Goal: Check status: Check status

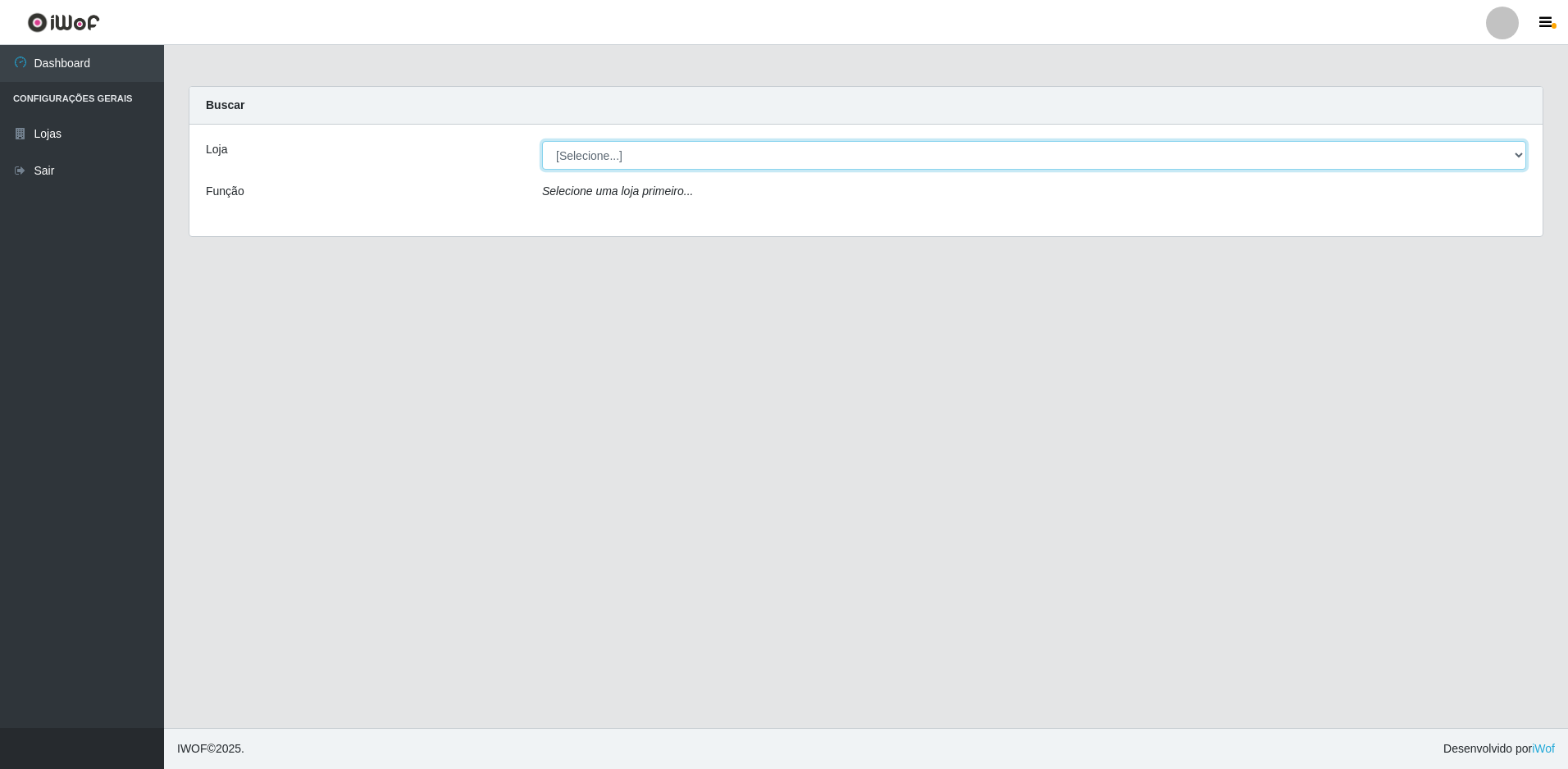
click at [693, 142] on select "[Selecione...] Extrabom - Loja 13 [GEOGRAPHIC_DATA]" at bounding box center [1034, 155] width 984 height 29
select select "436"
click at [542, 141] on select "[Selecione...] Extrabom - Loja 13 [GEOGRAPHIC_DATA]" at bounding box center [1034, 155] width 984 height 29
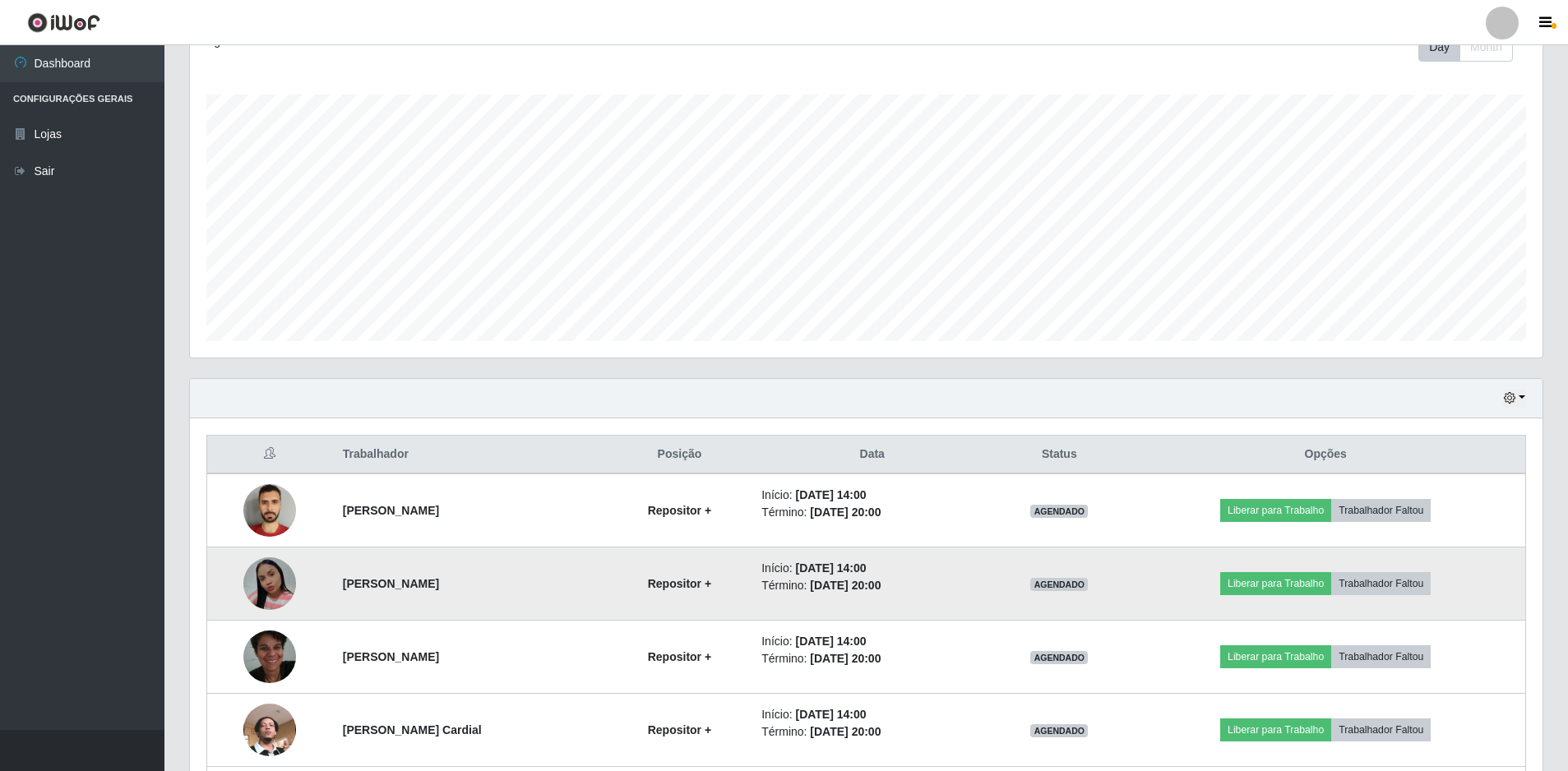
scroll to position [329, 0]
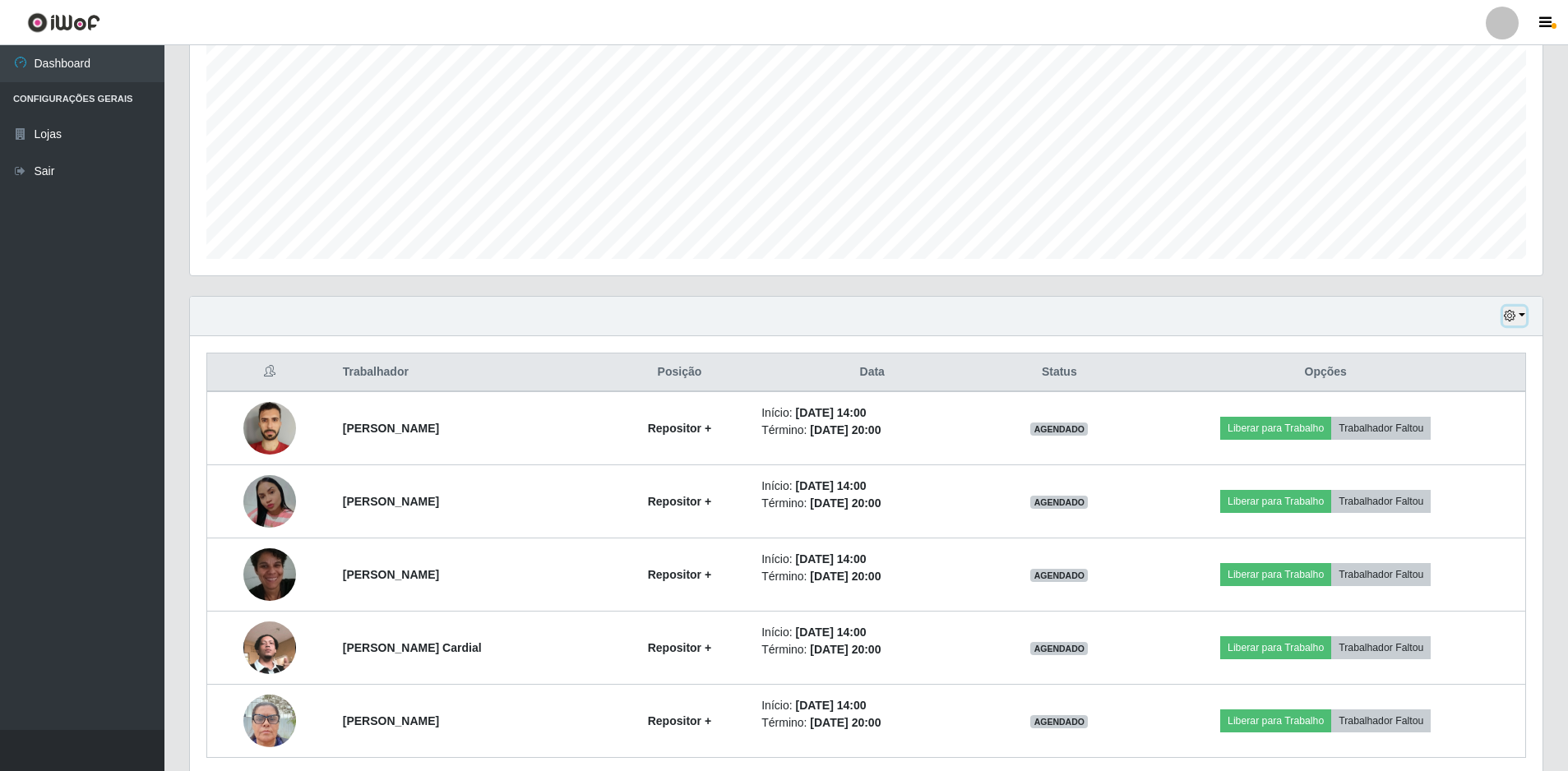
click at [1520, 318] on button "button" at bounding box center [1515, 316] width 23 height 19
click at [1454, 416] on button "3 dias" at bounding box center [1460, 414] width 129 height 35
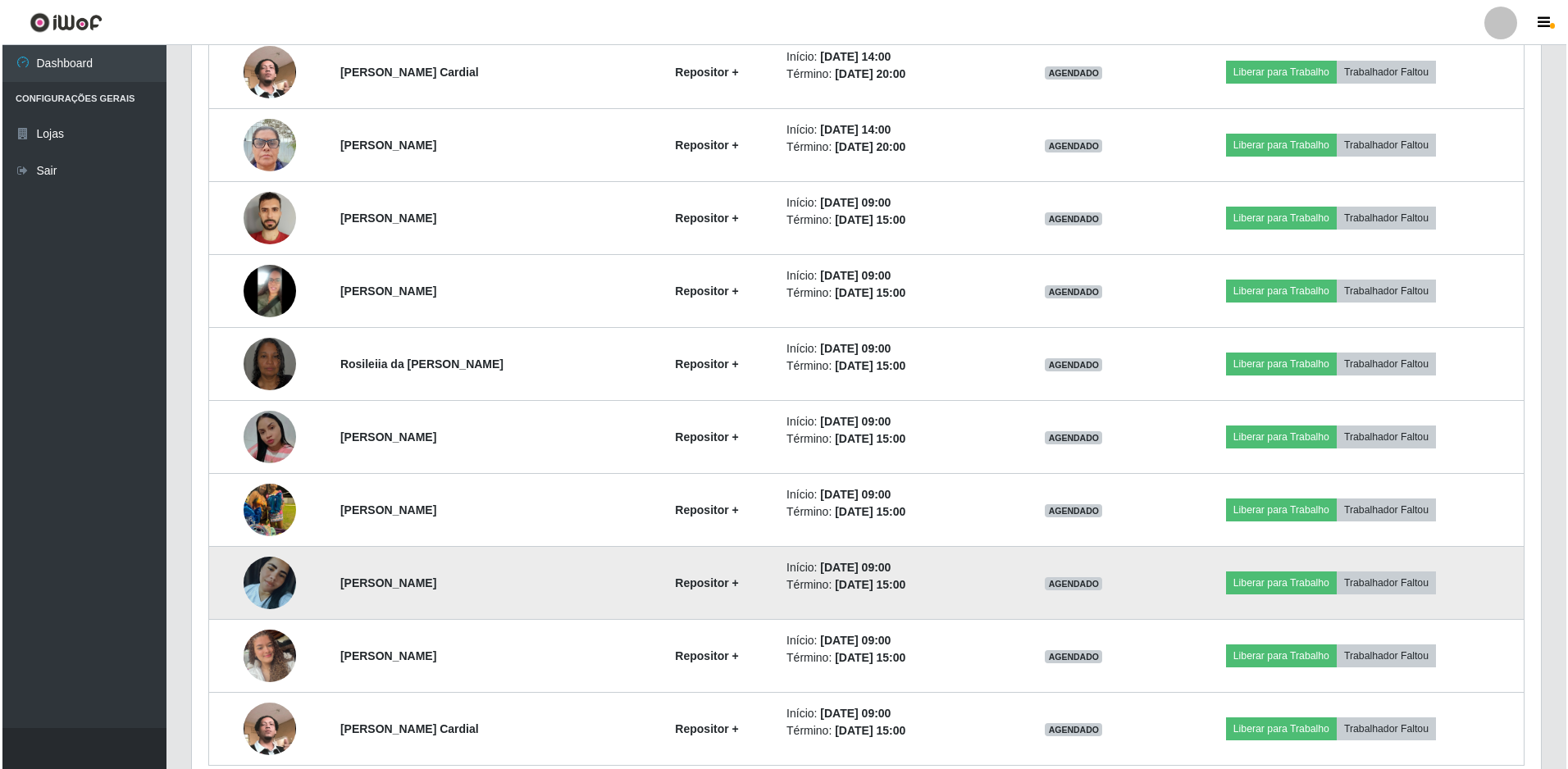
scroll to position [977, 0]
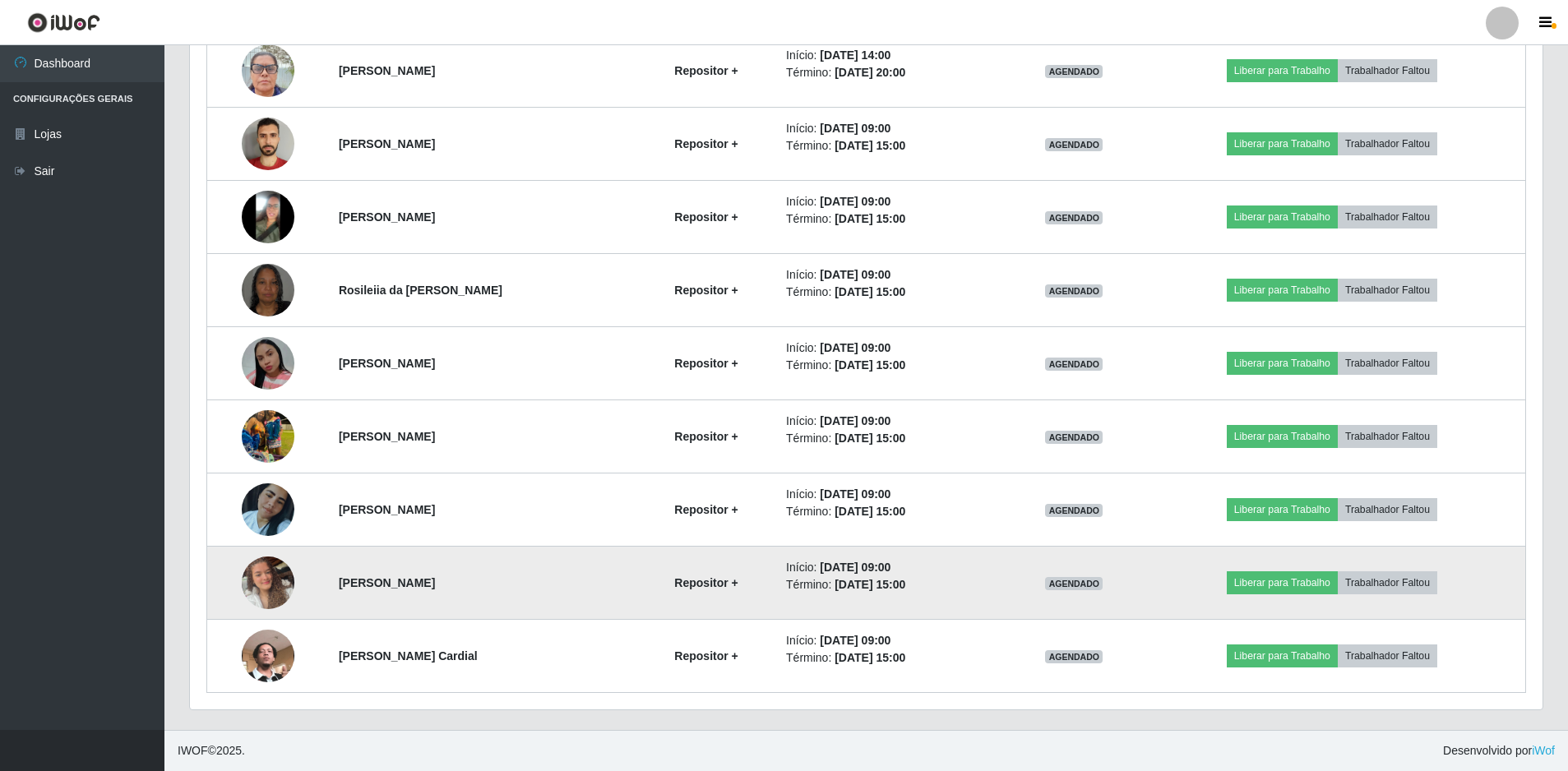
click at [257, 581] on img at bounding box center [268, 582] width 53 height 94
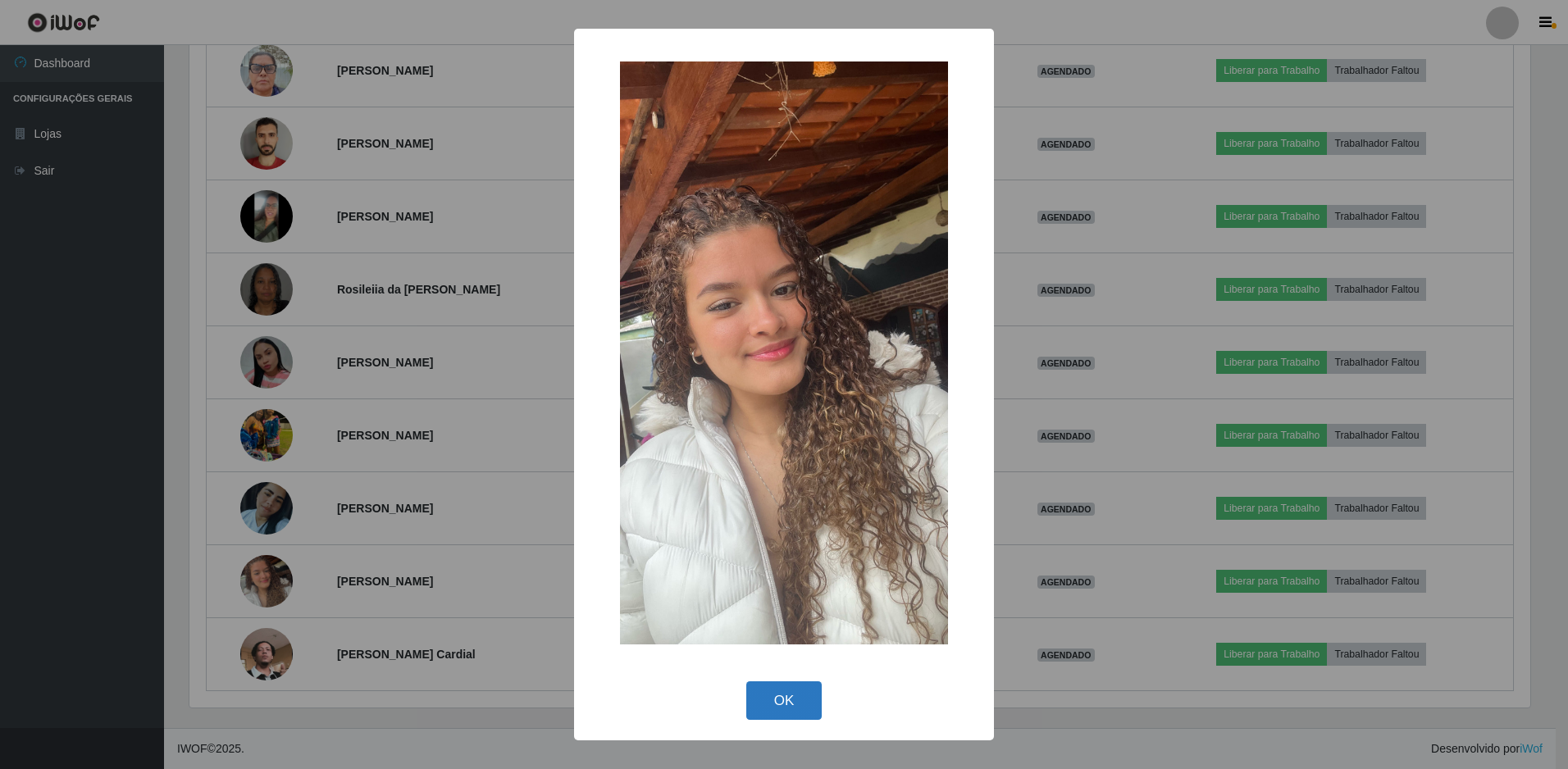
click at [793, 701] on button "OK" at bounding box center [785, 700] width 77 height 38
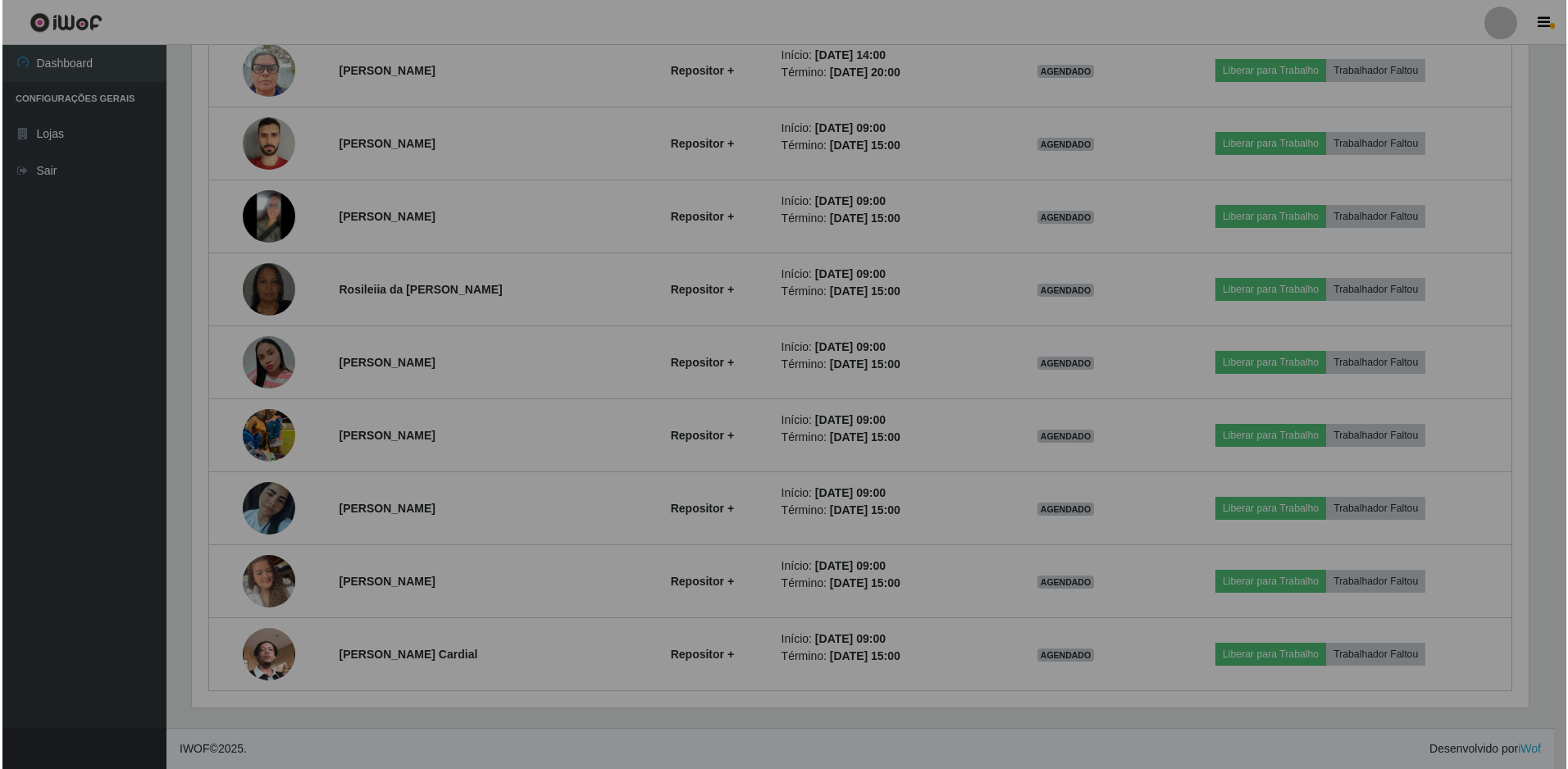
scroll to position [341, 1349]
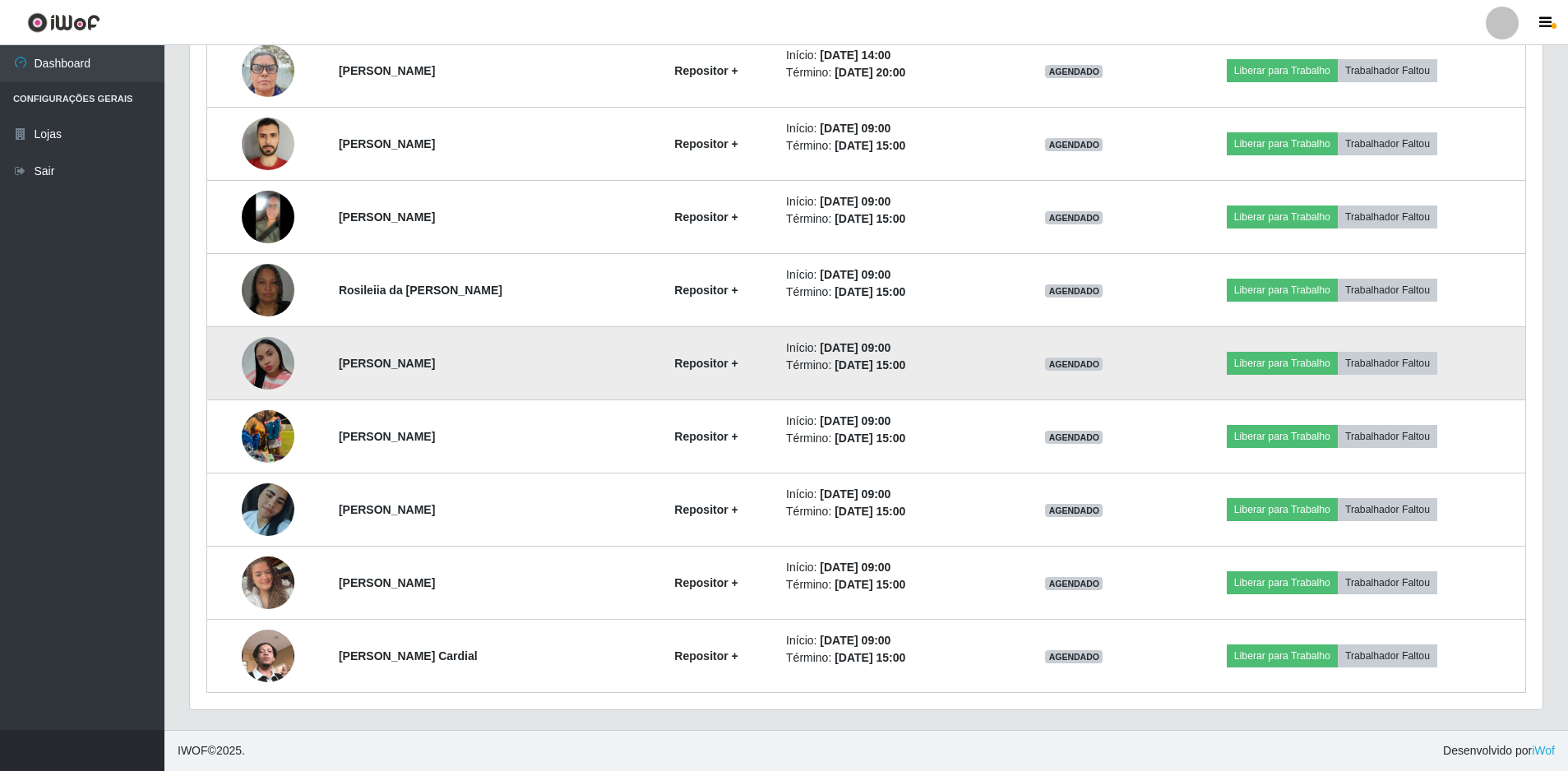
click at [258, 368] on img at bounding box center [268, 363] width 53 height 53
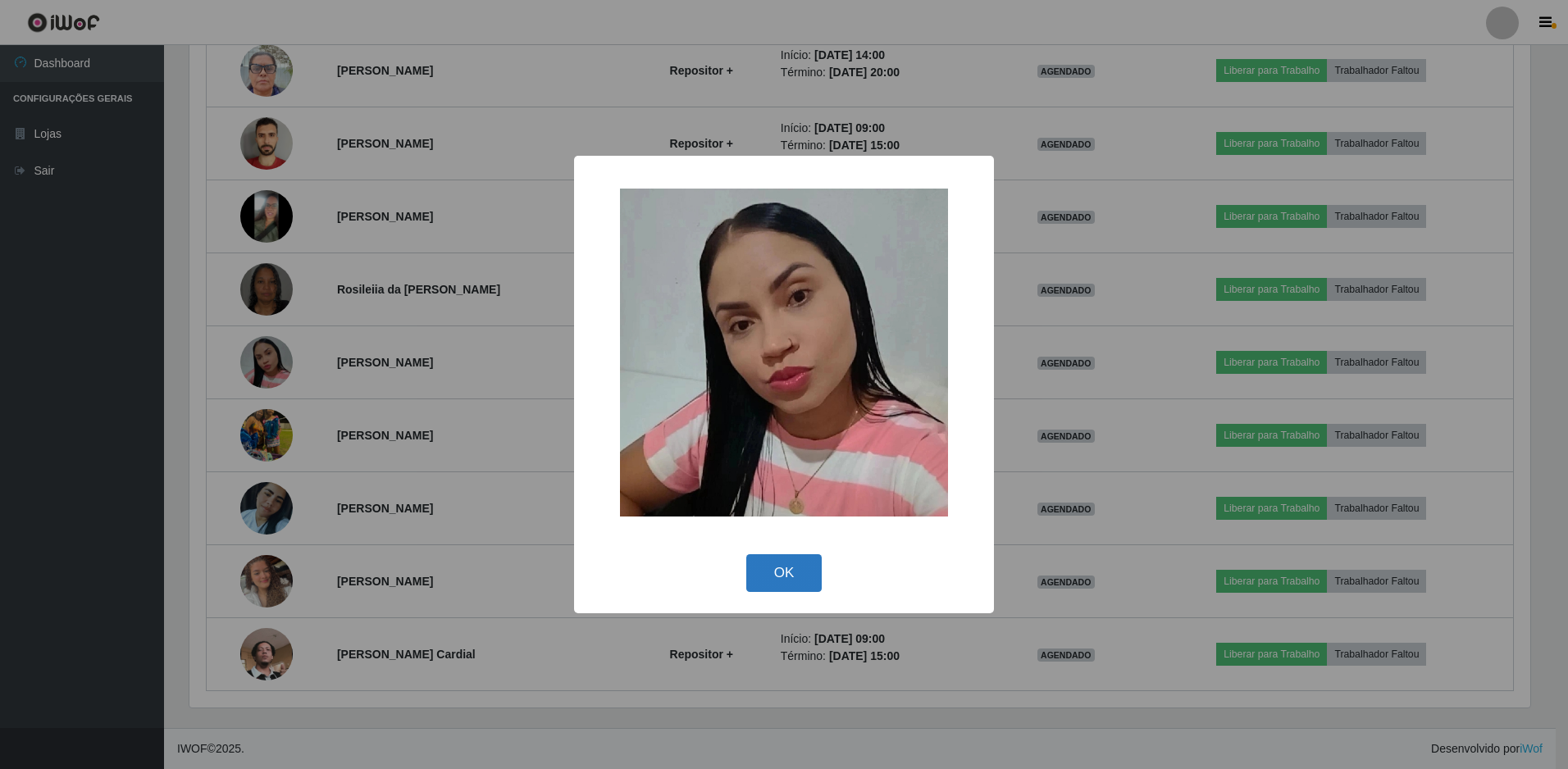
click at [791, 576] on button "OK" at bounding box center [785, 573] width 77 height 38
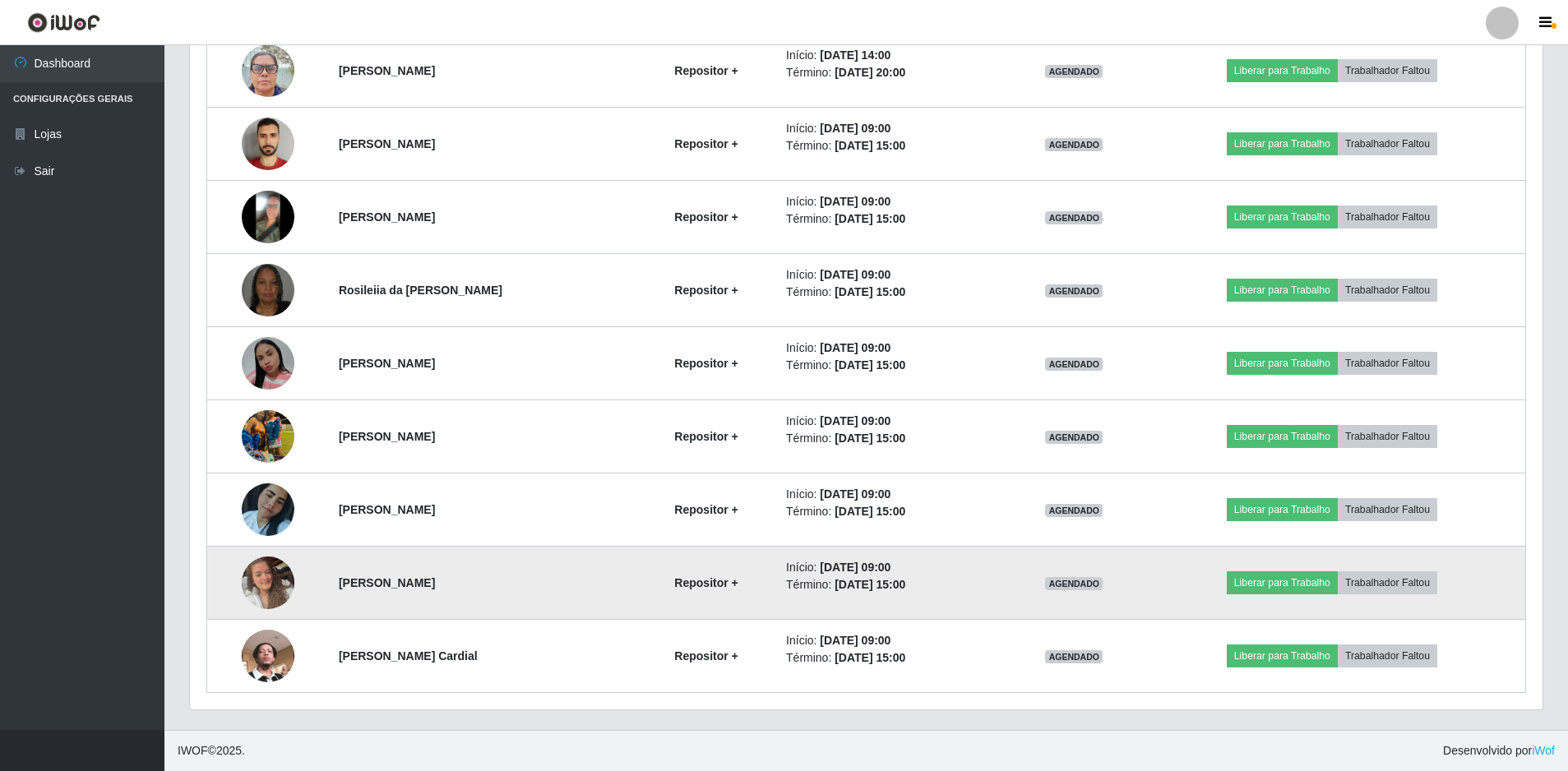
scroll to position [341, 1353]
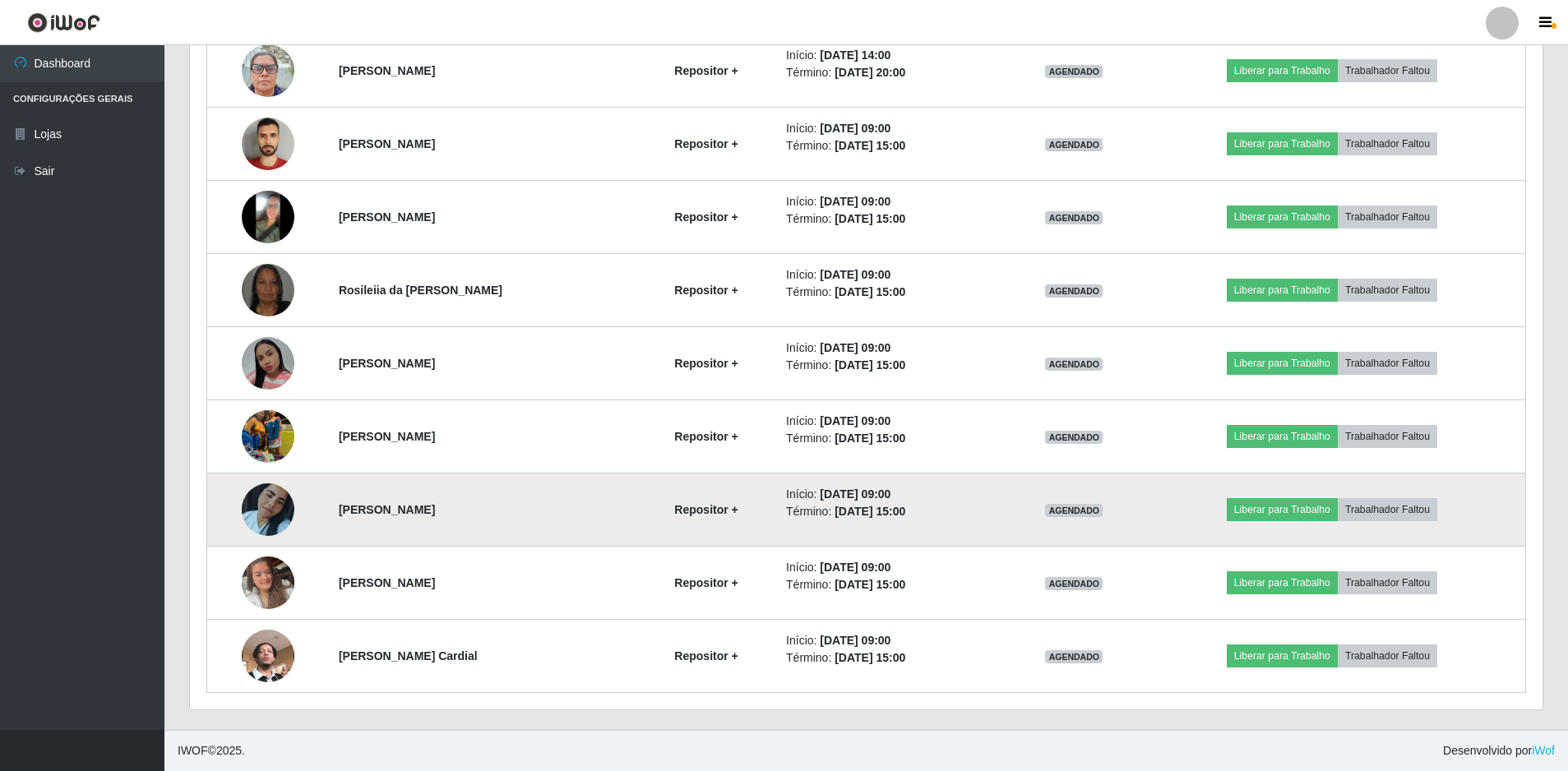
click at [268, 521] on img at bounding box center [268, 509] width 53 height 94
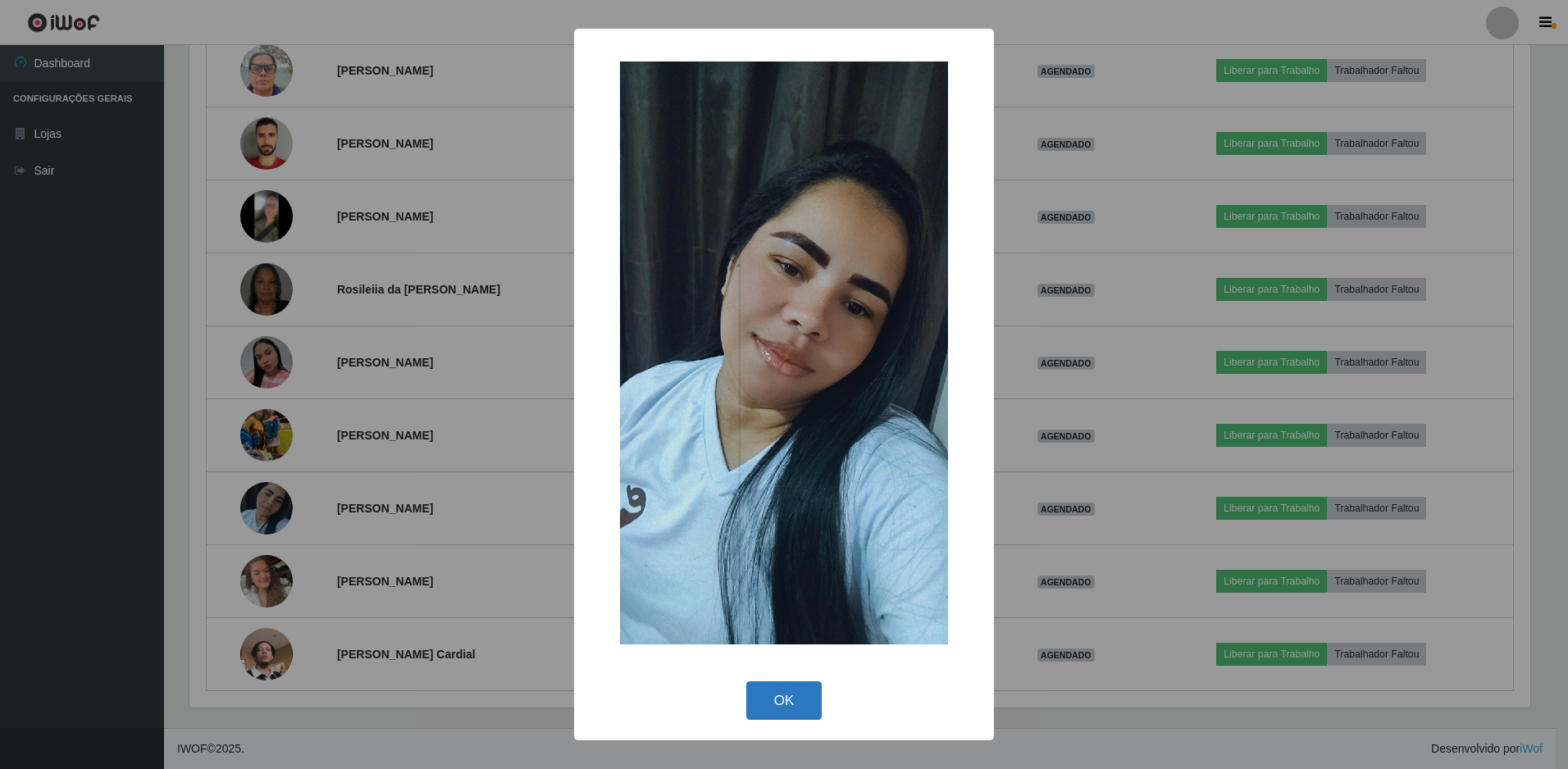
click at [793, 704] on button "OK" at bounding box center [785, 700] width 77 height 38
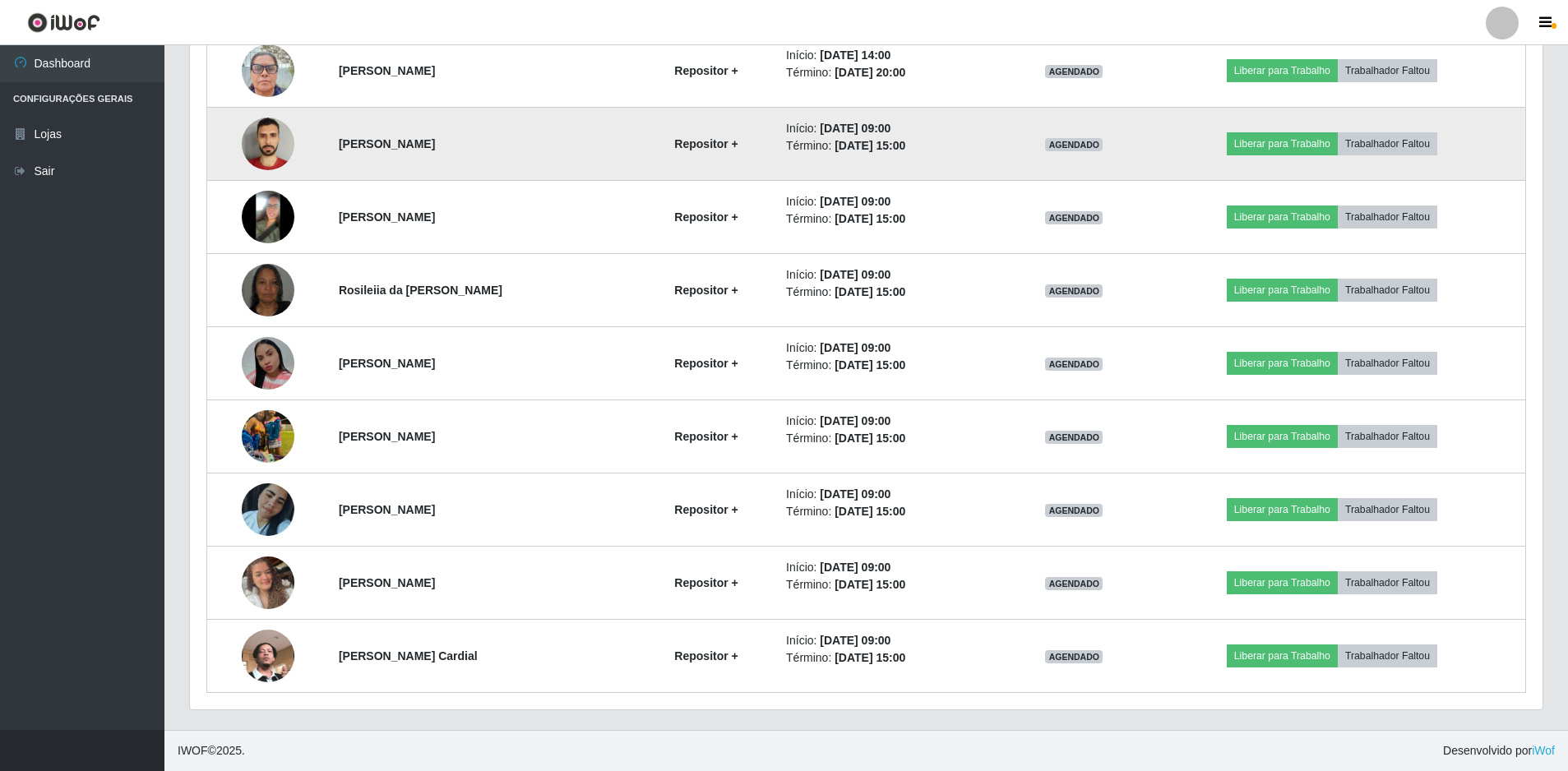
scroll to position [897, 0]
